Goal: Transaction & Acquisition: Download file/media

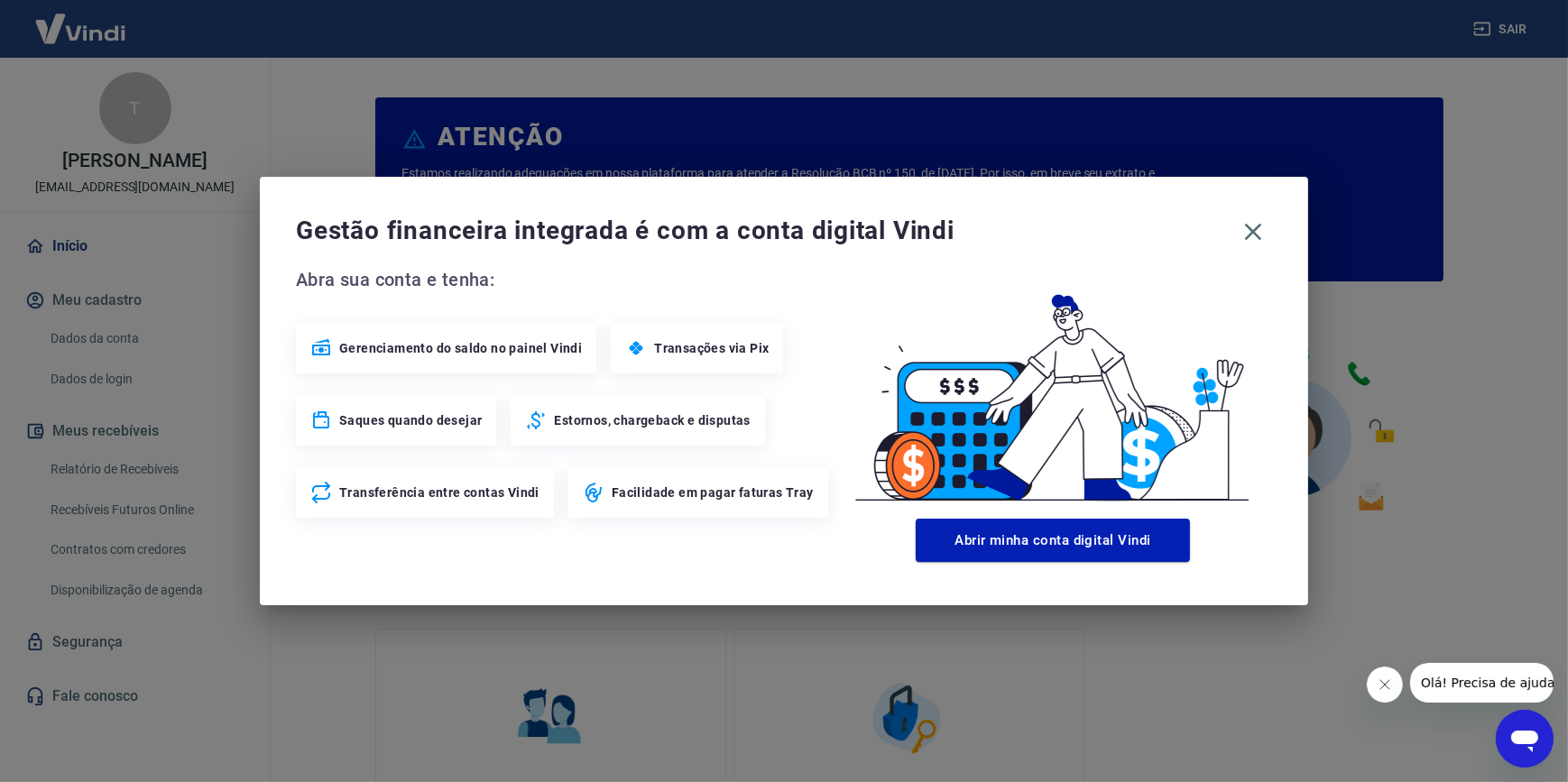
click at [582, 714] on div "Gestão financeira integrada é com a conta digital Vindi Abra sua conta e tenha:…" at bounding box center [784, 391] width 1568 height 782
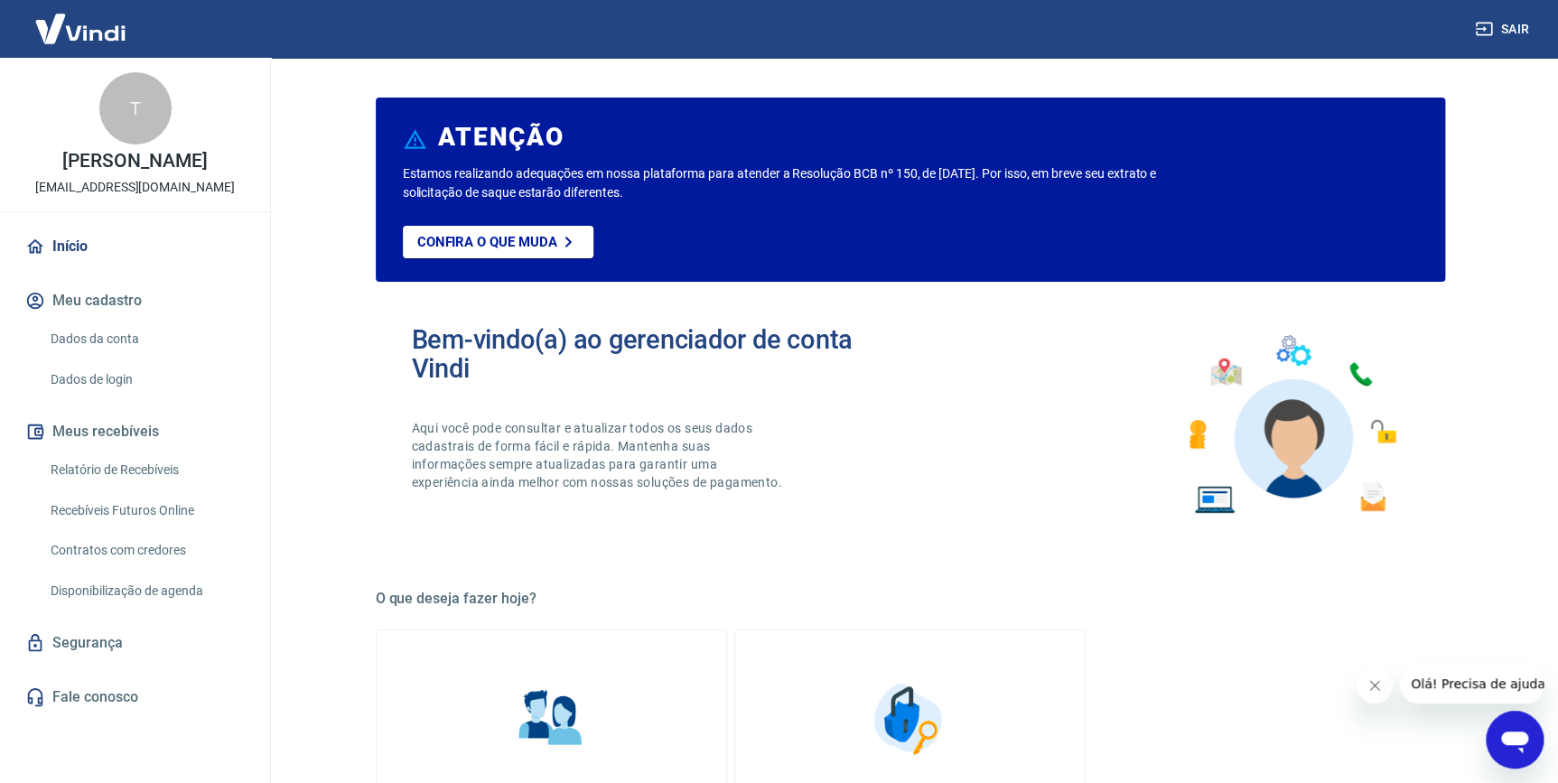
click at [177, 501] on link "Recebíveis Futuros Online" at bounding box center [145, 510] width 205 height 37
click at [148, 471] on link "Relatório de Recebíveis" at bounding box center [145, 470] width 205 height 37
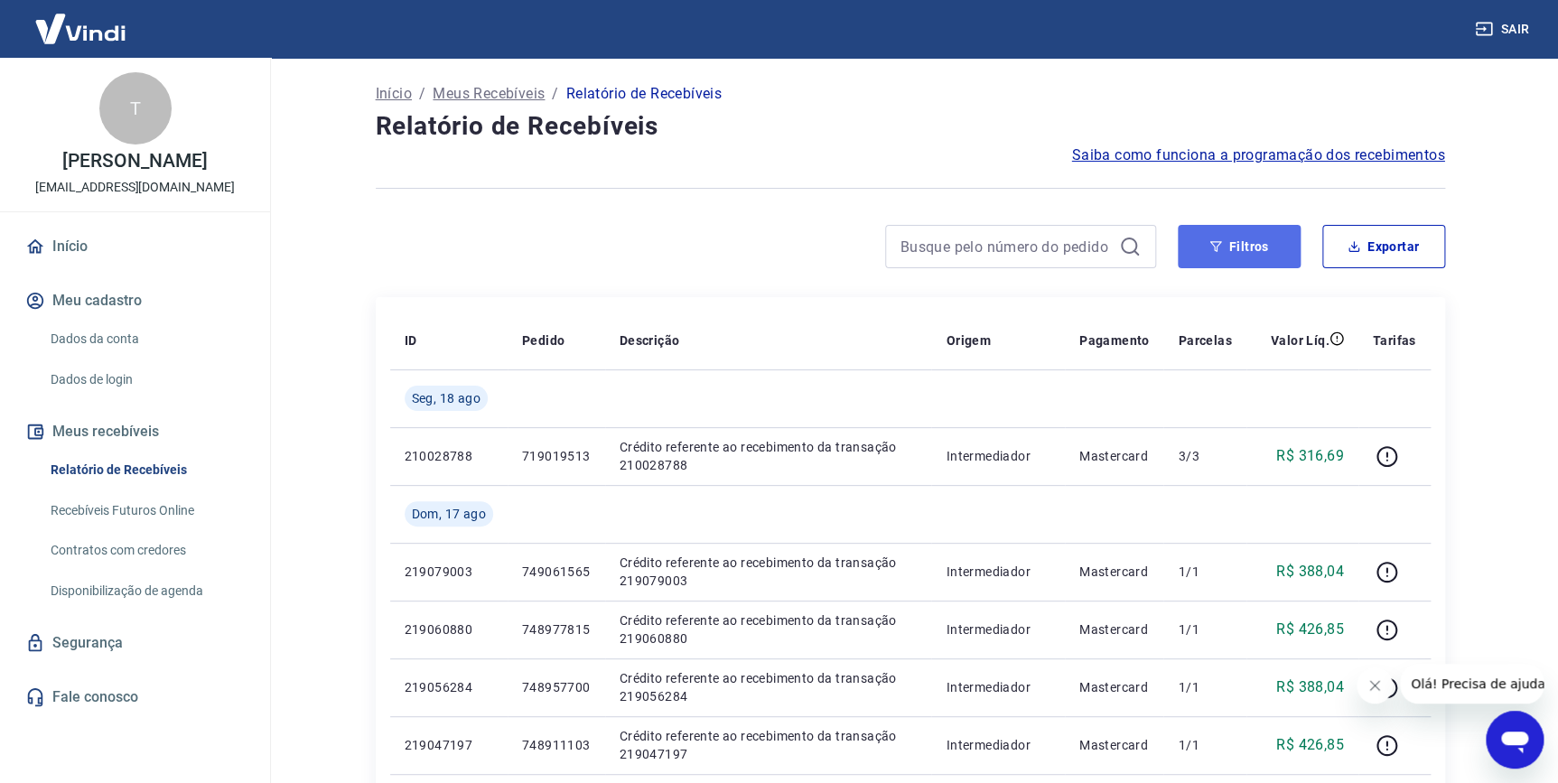
click at [1210, 240] on icon "button" at bounding box center [1215, 246] width 13 height 13
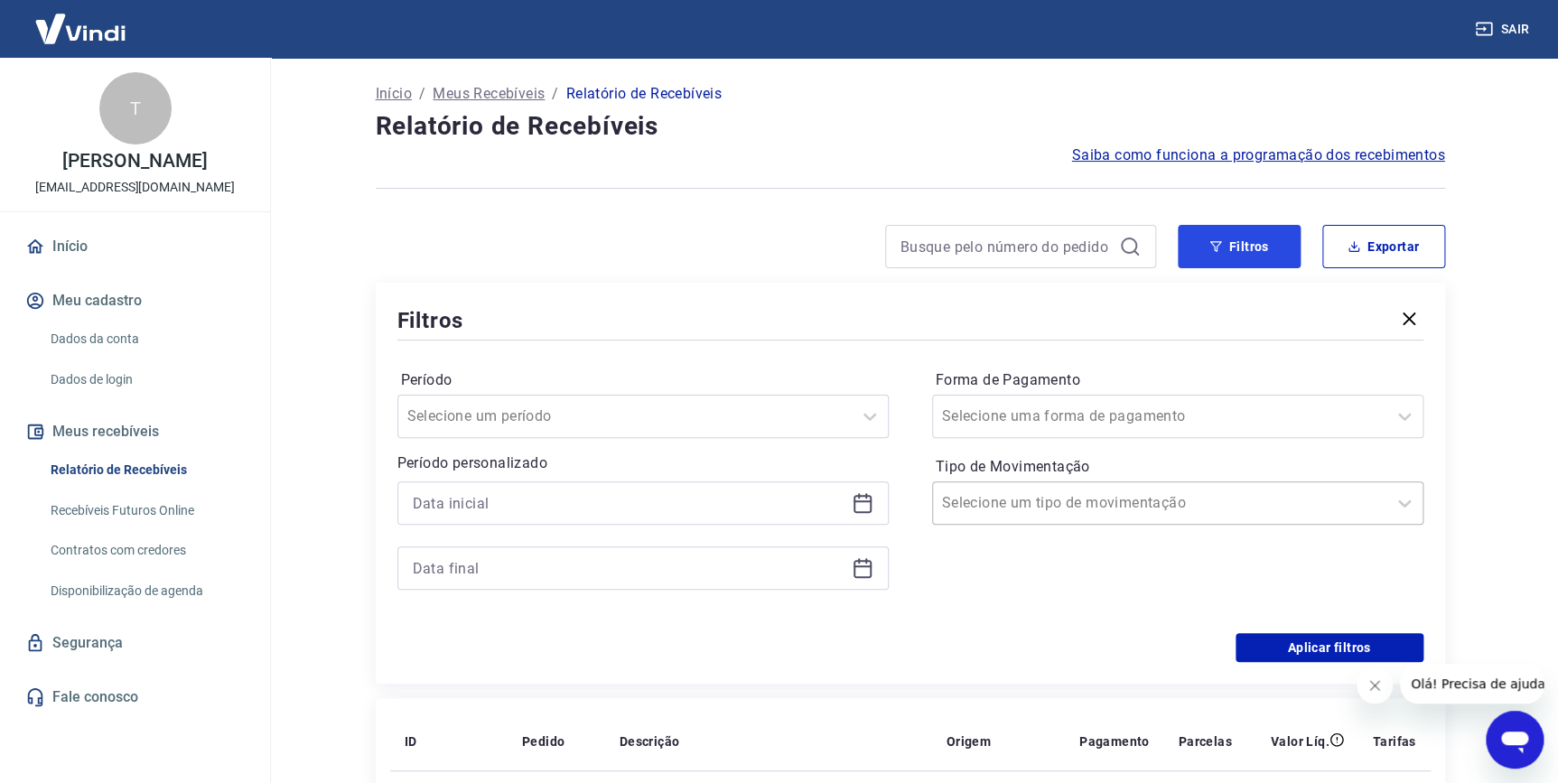
scroll to position [163, 0]
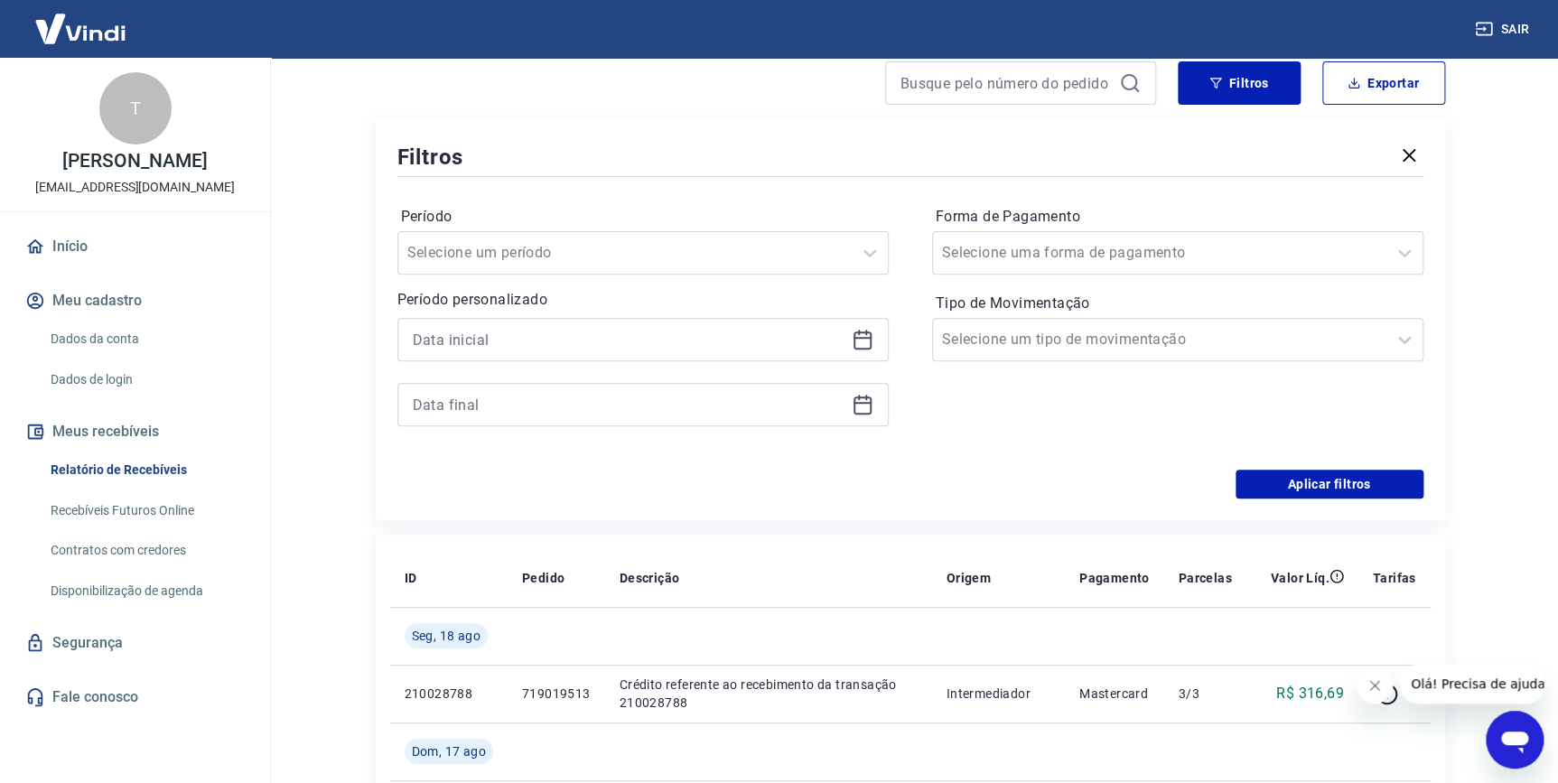
click at [761, 352] on div at bounding box center [642, 339] width 491 height 43
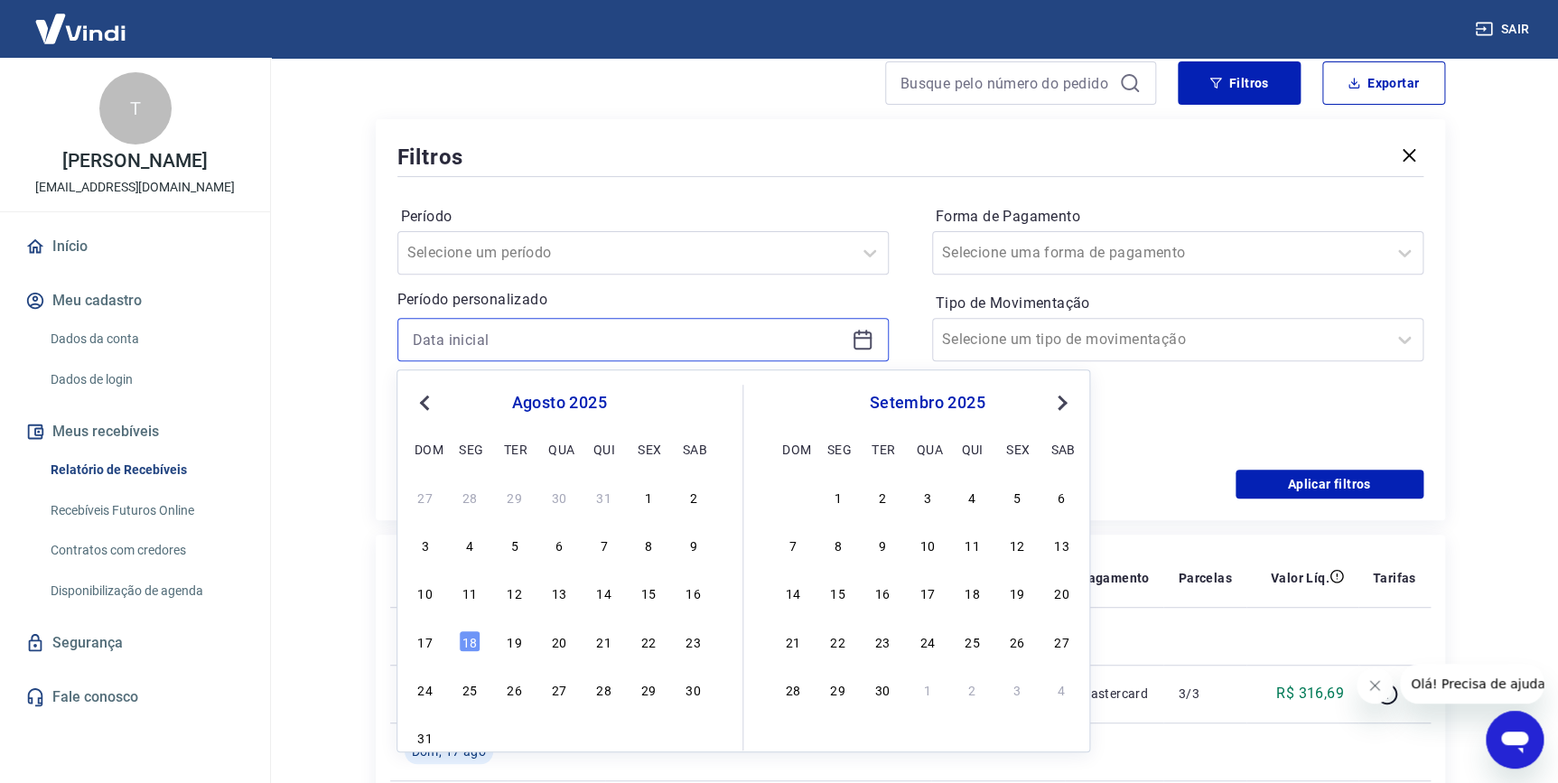
click at [765, 347] on input at bounding box center [629, 339] width 432 height 27
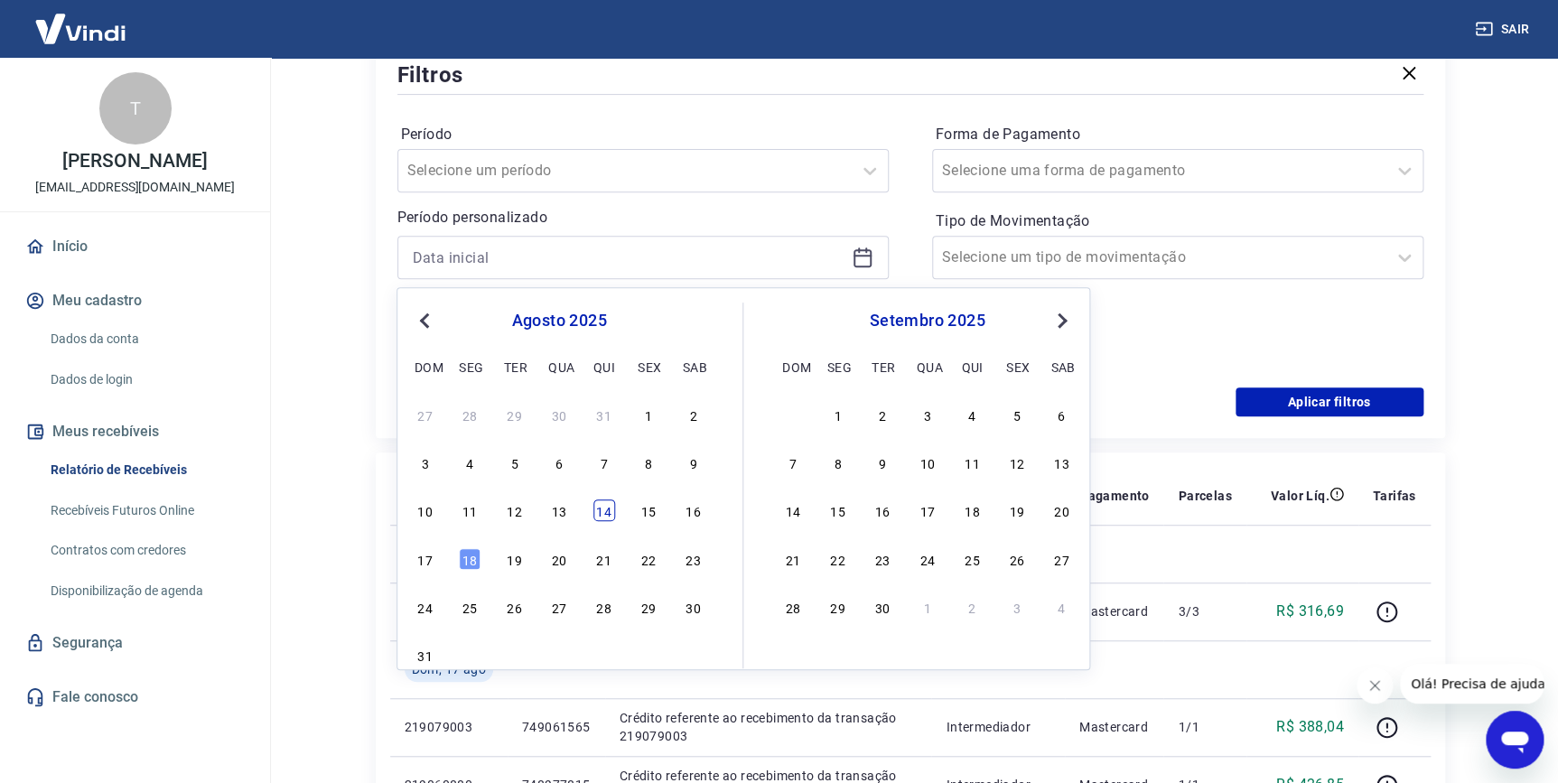
click at [599, 508] on div "14" at bounding box center [604, 510] width 22 height 22
type input "[DATE]"
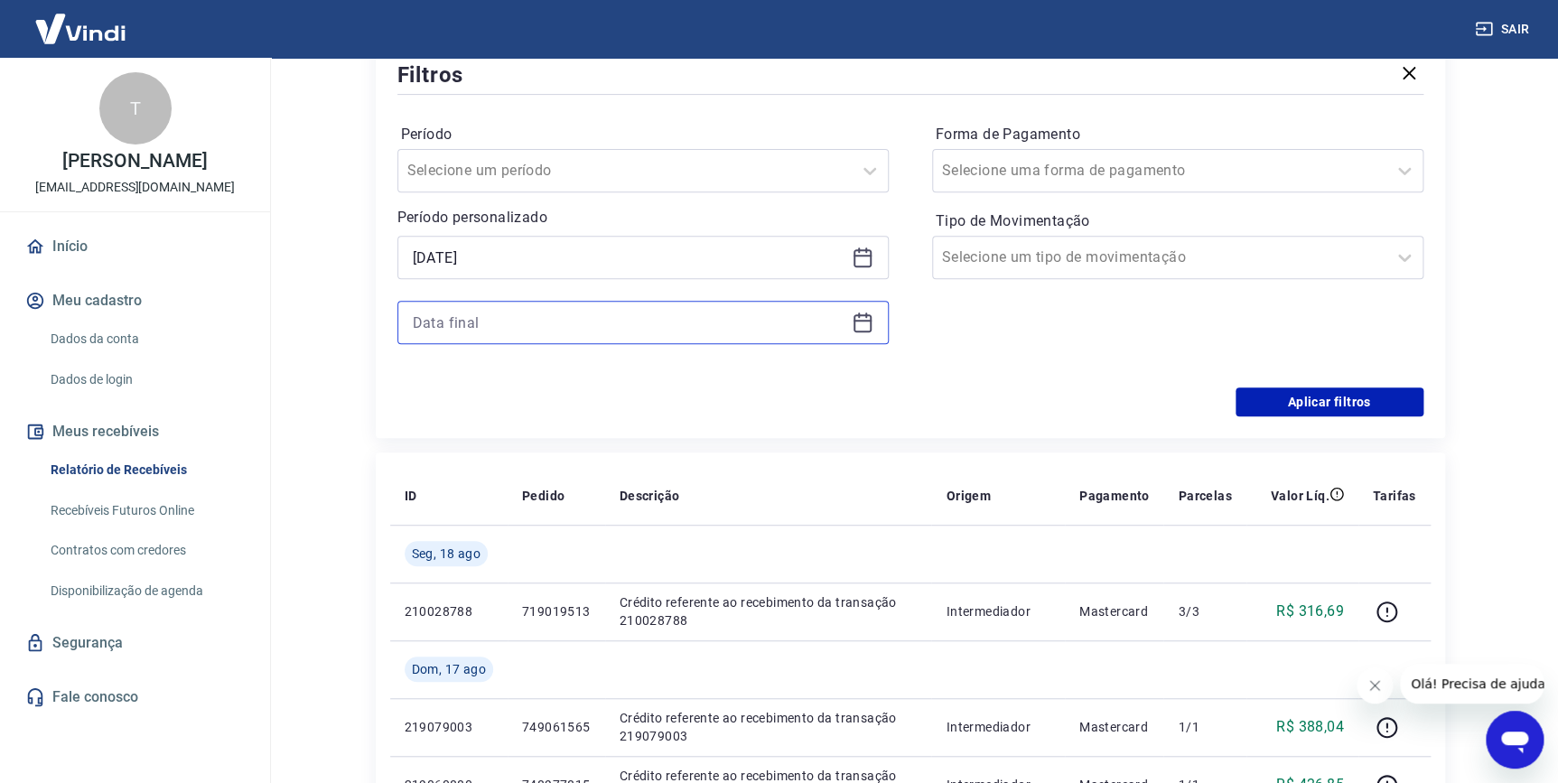
click at [538, 331] on input at bounding box center [629, 322] width 432 height 27
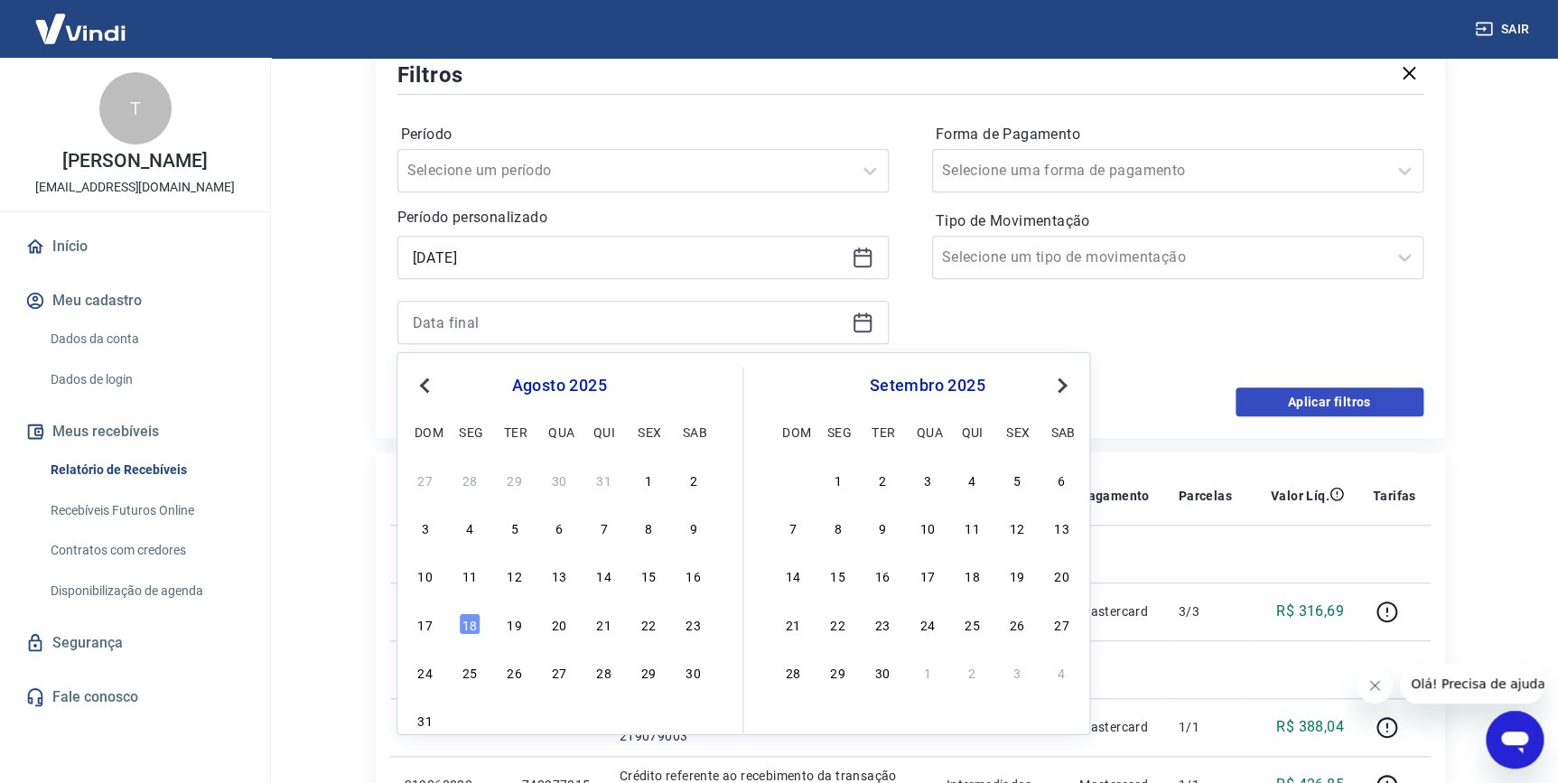
click at [421, 632] on div "17" at bounding box center [426, 624] width 22 height 22
type input "[DATE]"
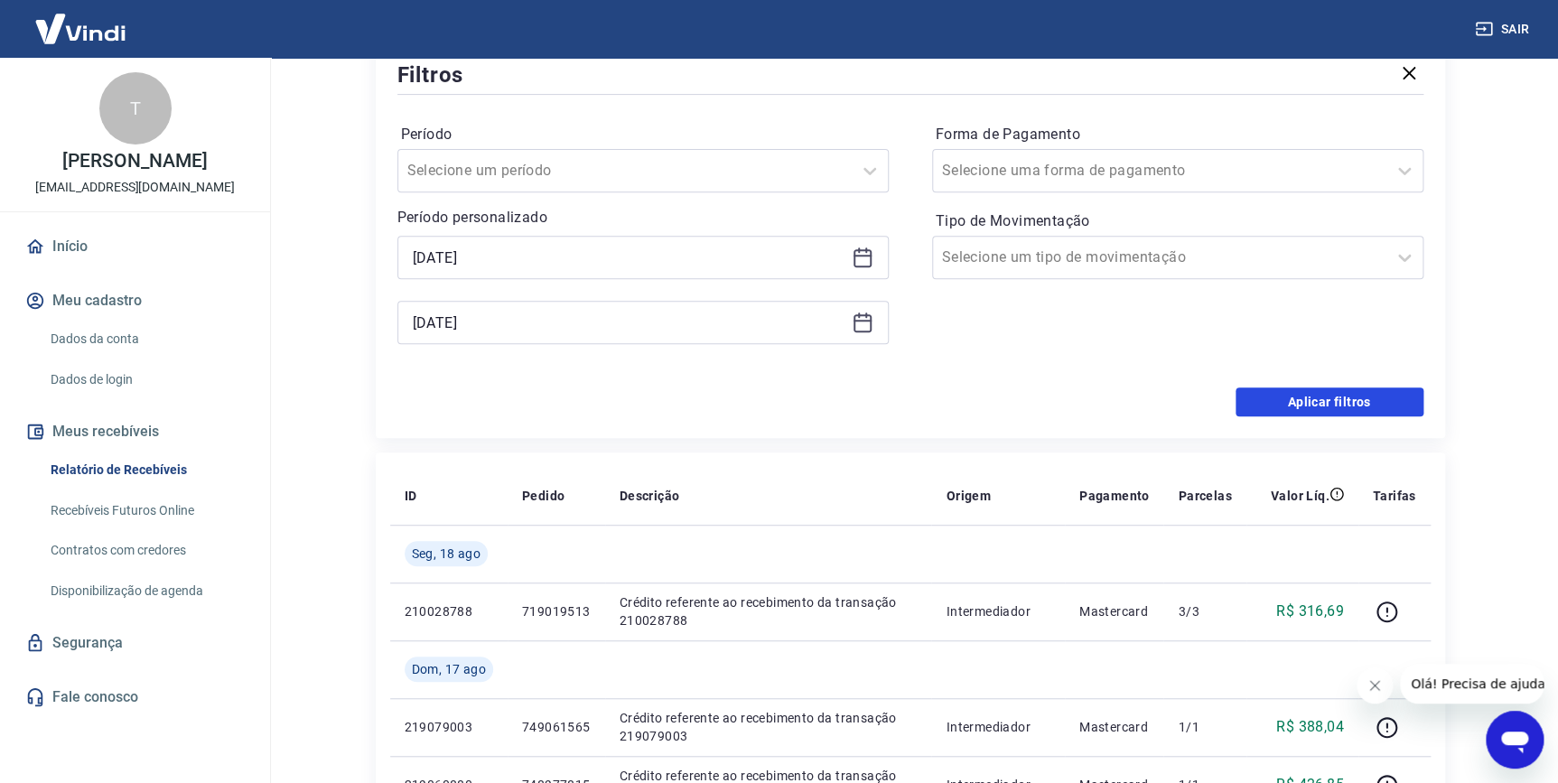
click at [1333, 410] on button "Aplicar filtros" at bounding box center [1329, 401] width 188 height 29
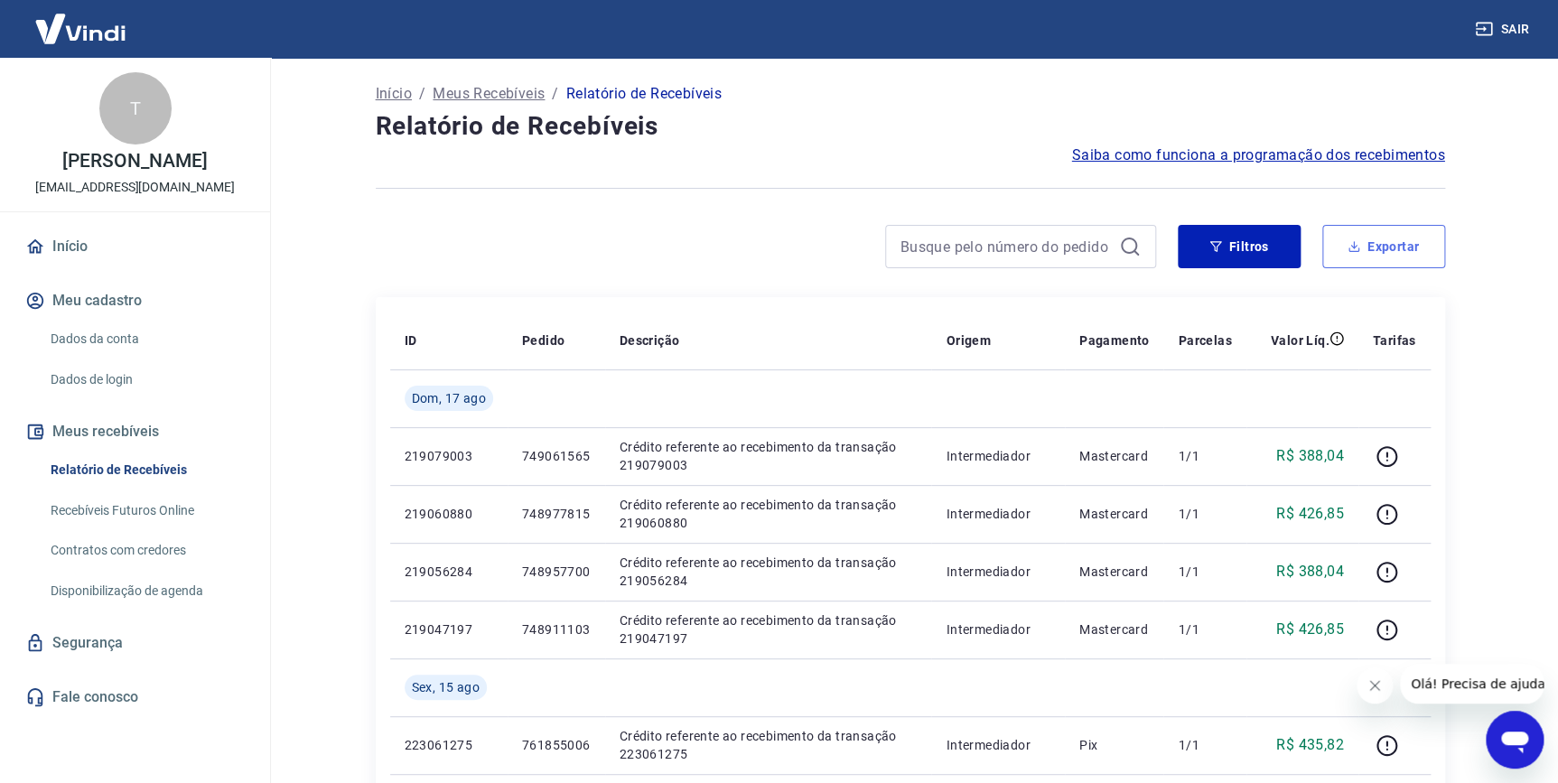
click at [1375, 235] on button "Exportar" at bounding box center [1383, 246] width 123 height 43
type input "[DATE]"
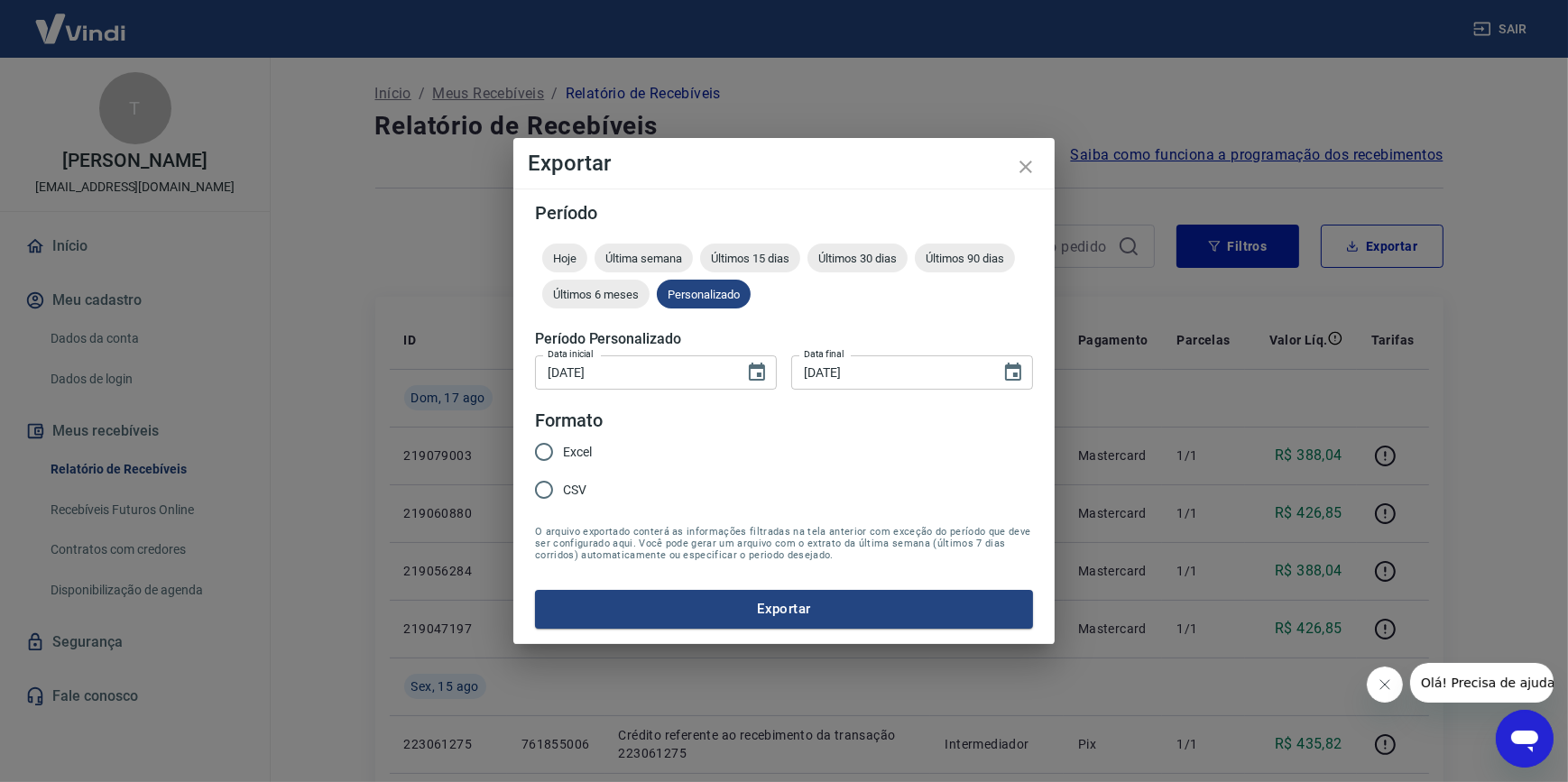
click at [577, 458] on span "Excel" at bounding box center [577, 451] width 29 height 19
click at [563, 458] on input "Excel" at bounding box center [544, 452] width 38 height 38
radio input "true"
drag, startPoint x: 684, startPoint y: 649, endPoint x: 693, endPoint y: 627, distance: 23.8
click at [683, 642] on div "Exportar Período Hoje Última semana Últimos 15 dias Últimos 30 dias Últimos 90 …" at bounding box center [784, 391] width 1568 height 782
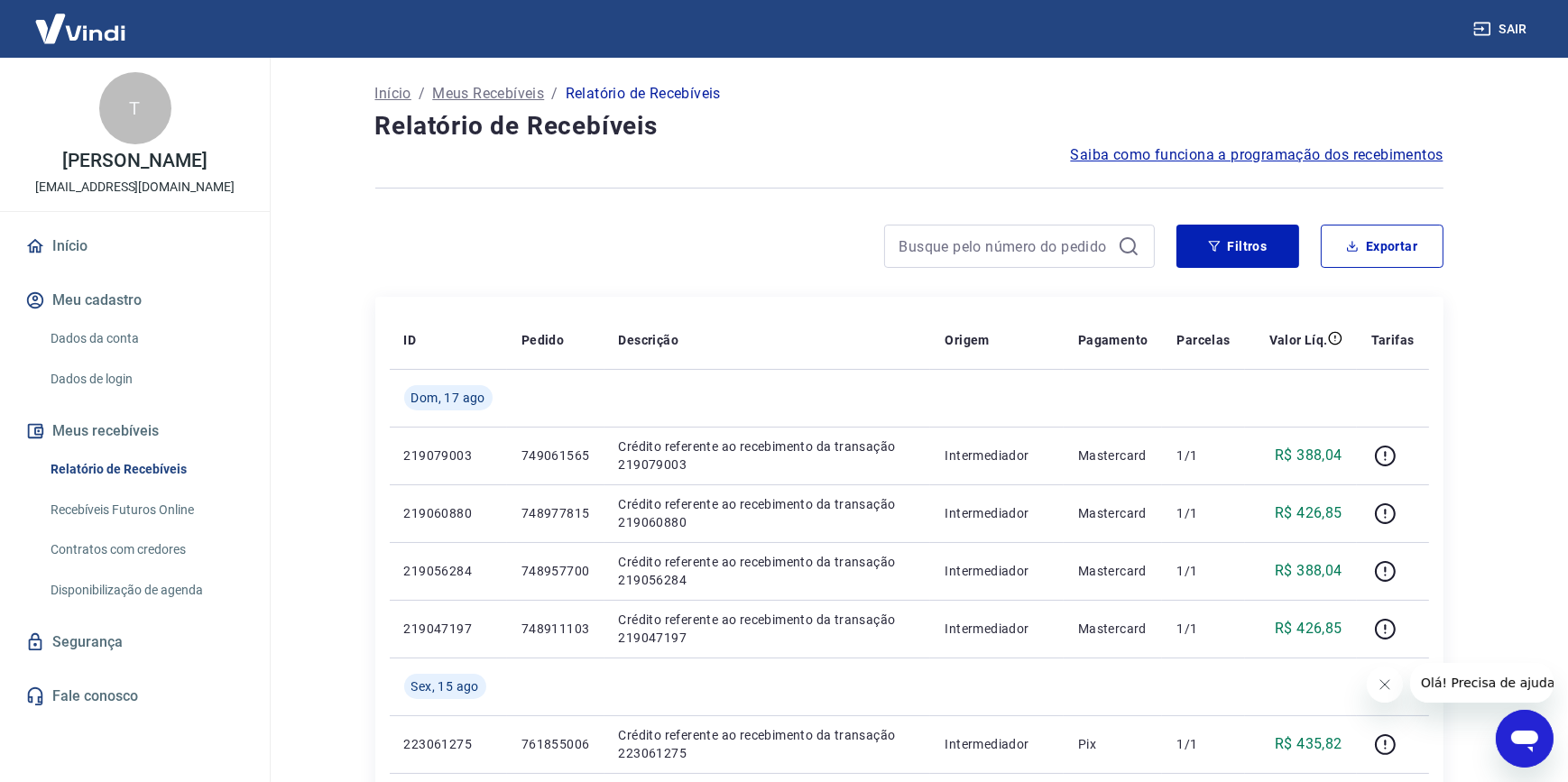
click at [703, 613] on body "Sair T [PERSON_NAME] [EMAIL_ADDRESS][DOMAIN_NAME] Início Meu cadastro Dados da …" at bounding box center [784, 391] width 1568 height 782
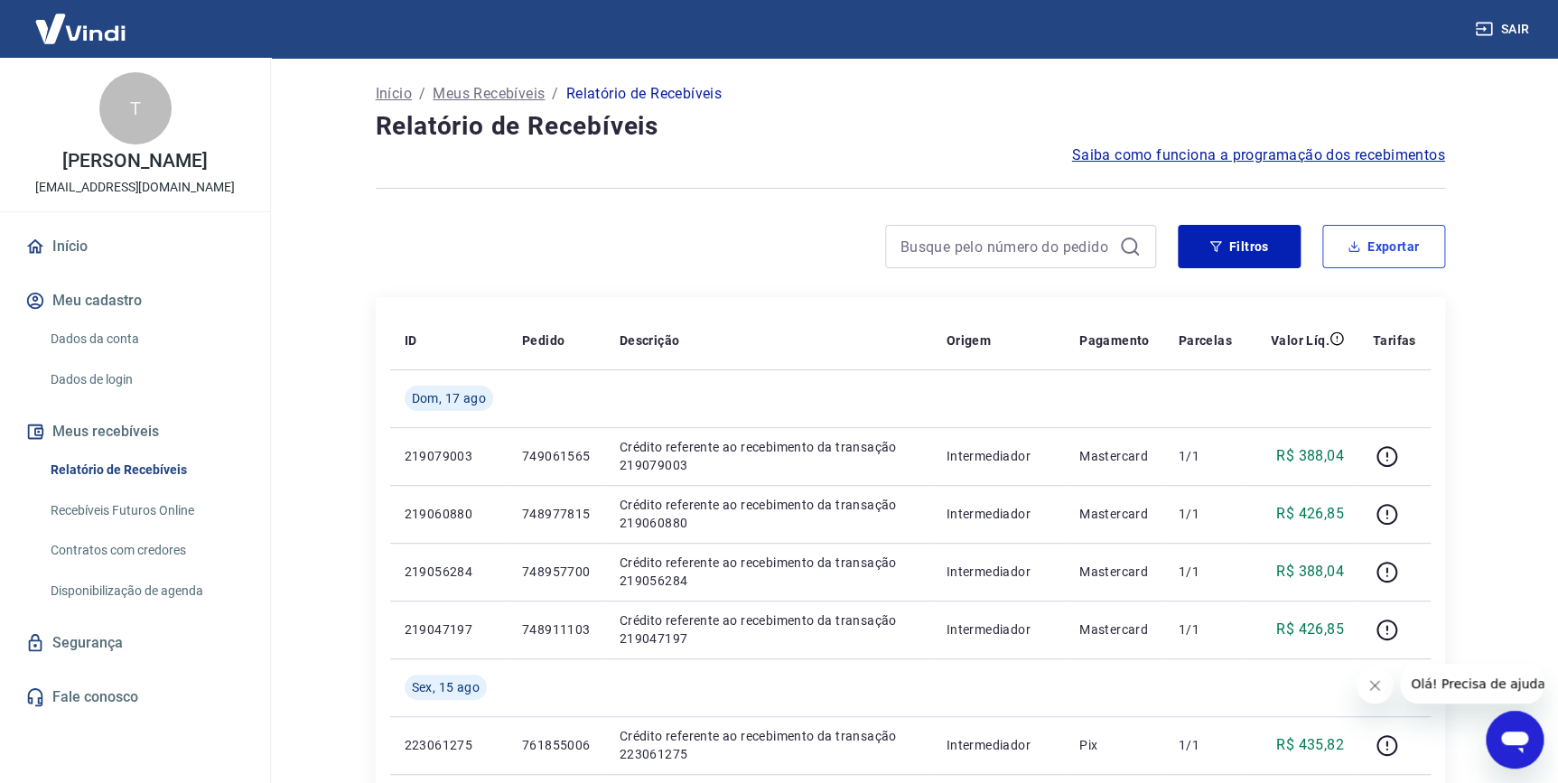
click at [1351, 253] on button "Exportar" at bounding box center [1383, 246] width 123 height 43
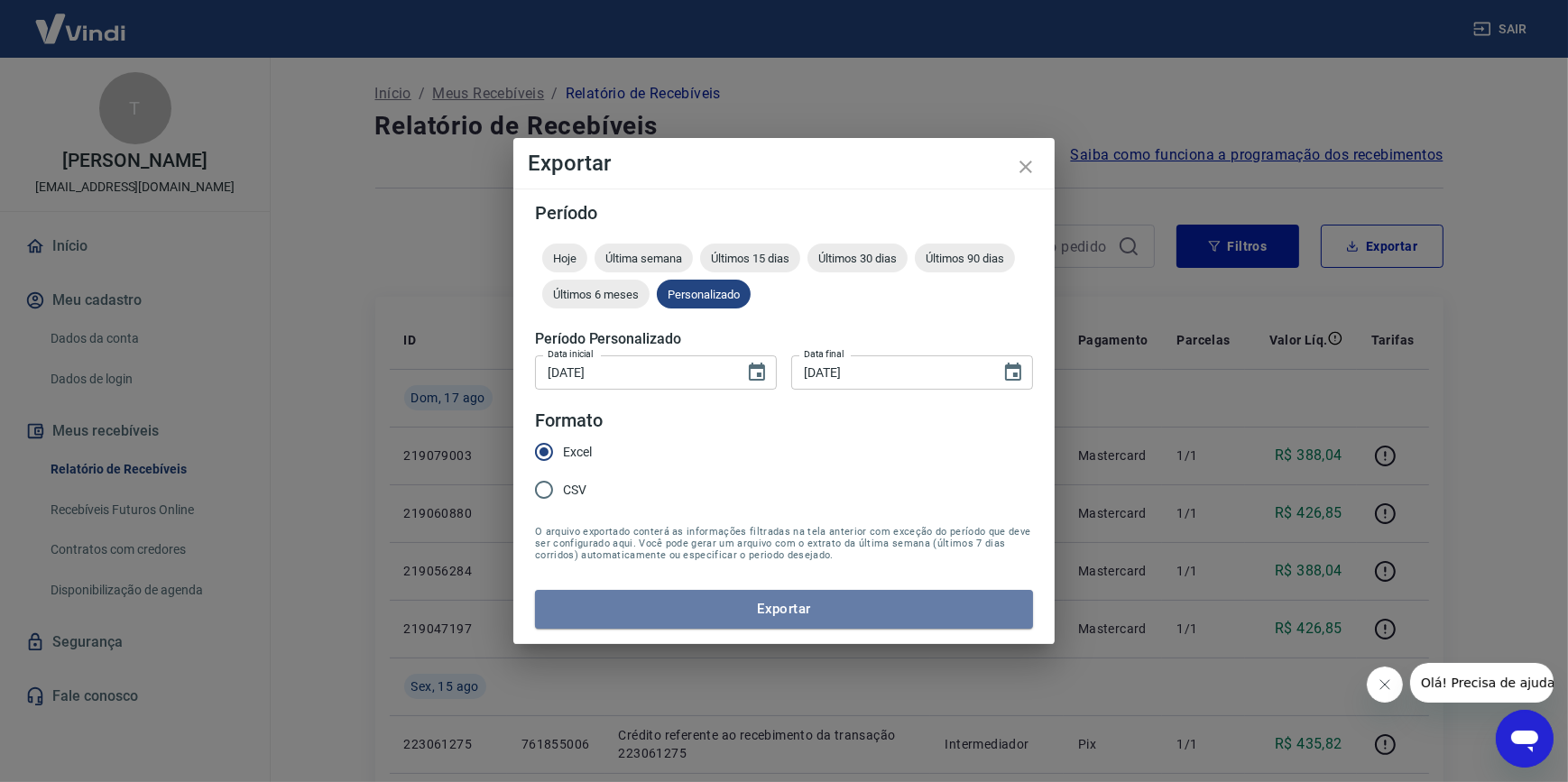
click at [572, 594] on button "Exportar" at bounding box center [784, 609] width 498 height 38
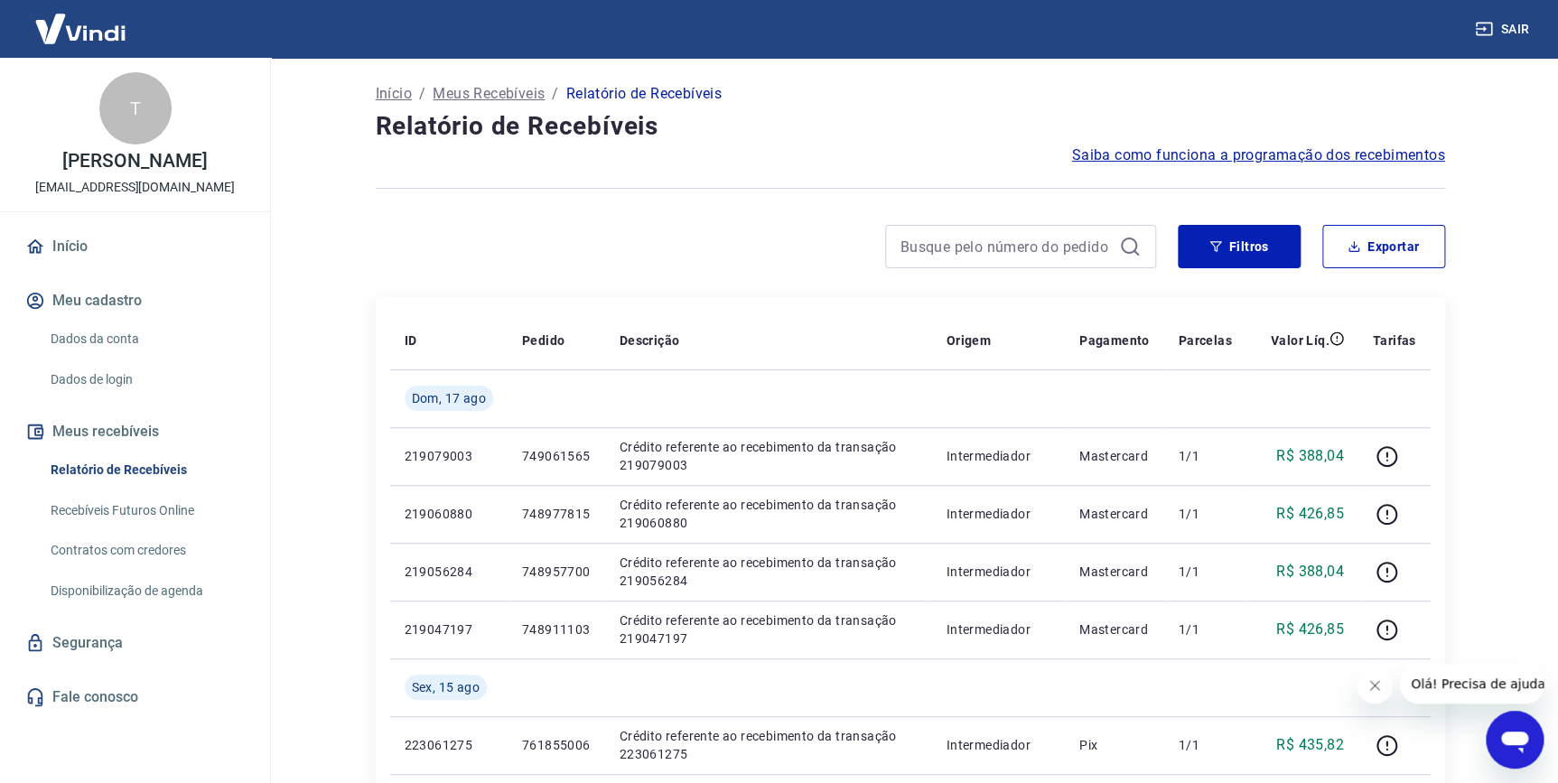
click at [124, 512] on link "Recebíveis Futuros Online" at bounding box center [145, 510] width 205 height 37
